Goal: Task Accomplishment & Management: Complete application form

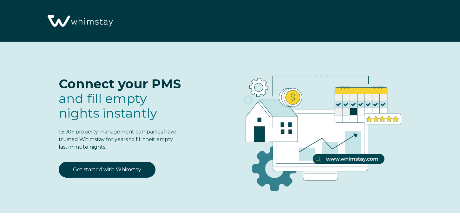
select select "US"
select select "Standard"
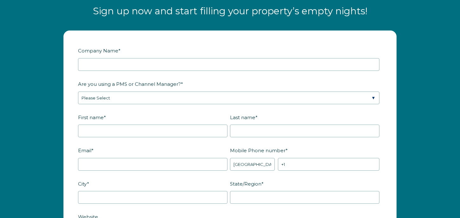
scroll to position [805, 0]
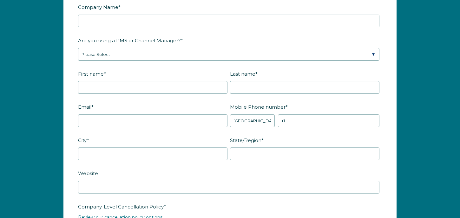
click at [151, 39] on span "Are you using a PMS or Channel Manager?" at bounding box center [129, 41] width 103 height 10
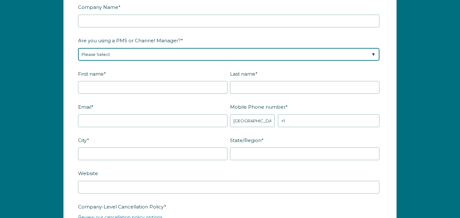
click at [151, 48] on select "Please Select Barefoot BookingPal Boost Brightside CiiRUS Escapia Guesty Hostaw…" at bounding box center [228, 54] width 301 height 13
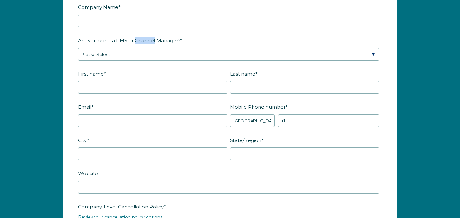
click at [151, 39] on span "Are you using a PMS or Channel Manager?" at bounding box center [129, 41] width 103 height 10
click at [151, 48] on select "Please Select Barefoot BookingPal Boost Brightside CiiRUS Escapia Guesty Hostaw…" at bounding box center [228, 54] width 301 height 13
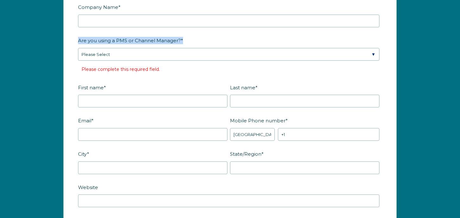
click at [151, 39] on span "Are you using a PMS or Channel Manager?" at bounding box center [129, 41] width 103 height 10
click at [151, 48] on select "Please Select Barefoot BookingPal Boost Brightside CiiRUS Escapia Guesty Hostaw…" at bounding box center [228, 54] width 301 height 13
copy label "Are you using a PMS or Channel Manager? *"
